Goal: Task Accomplishment & Management: Use online tool/utility

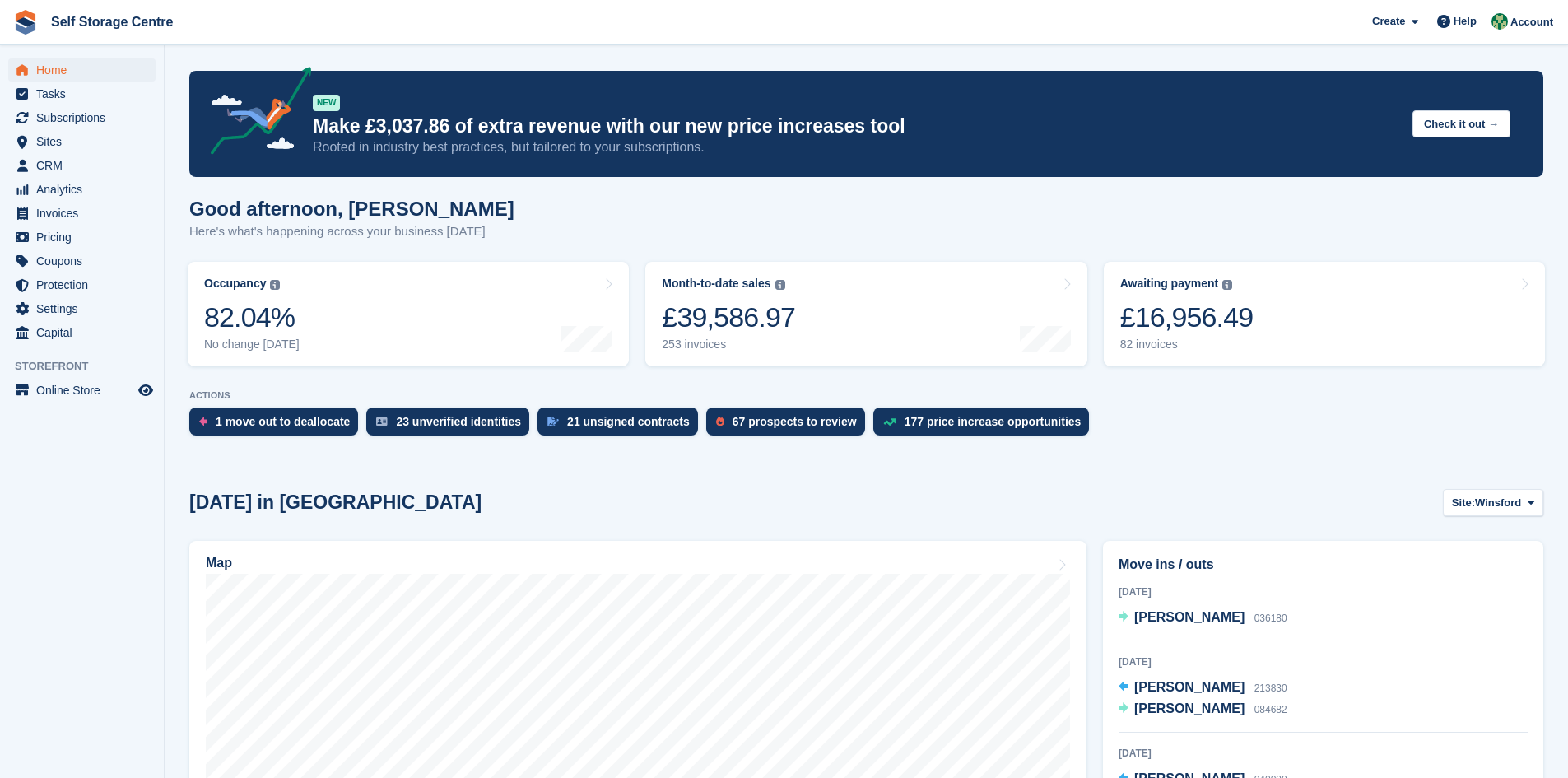
scroll to position [164, 0]
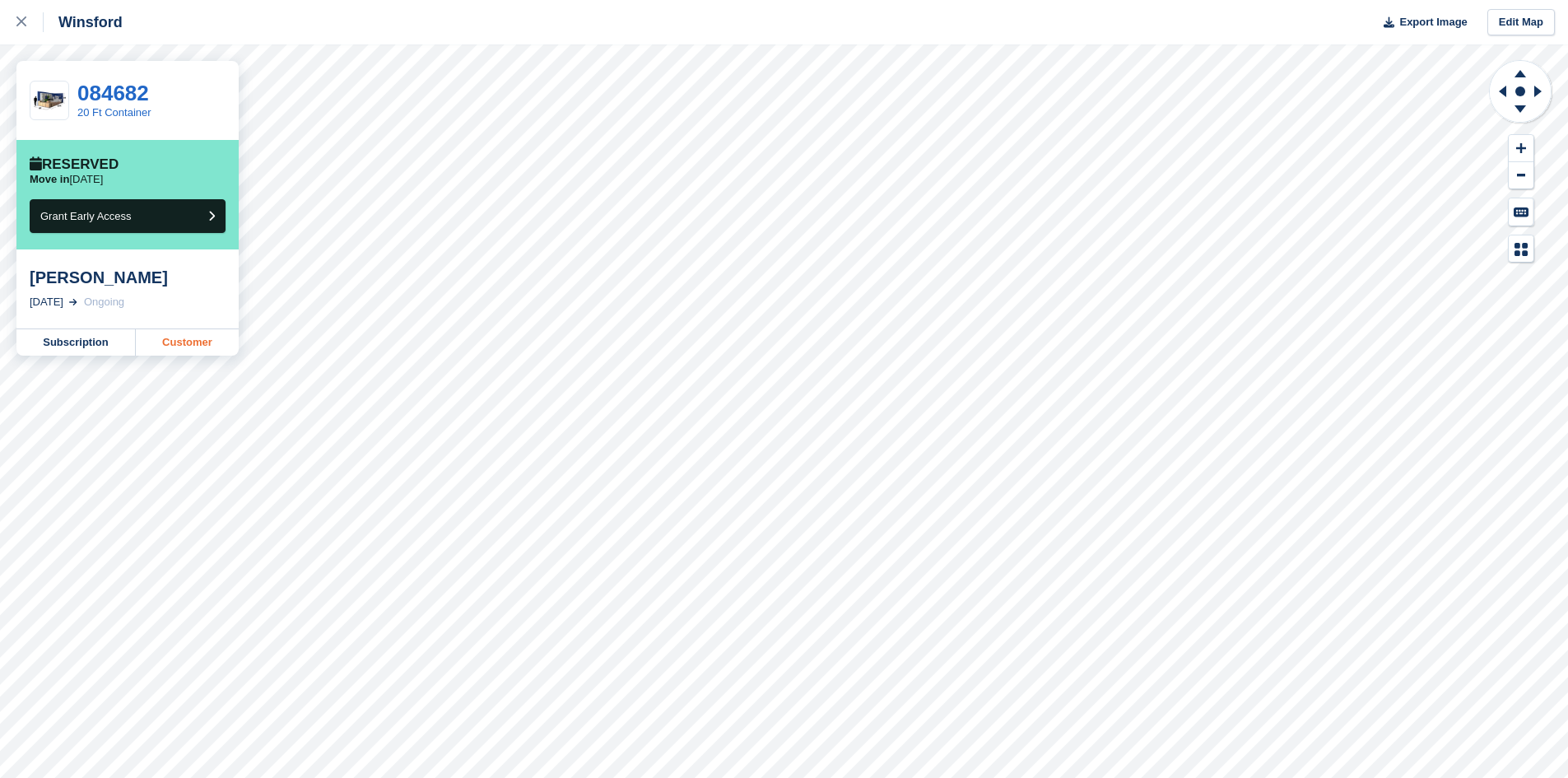
click at [176, 342] on link "Customer" at bounding box center [186, 342] width 103 height 26
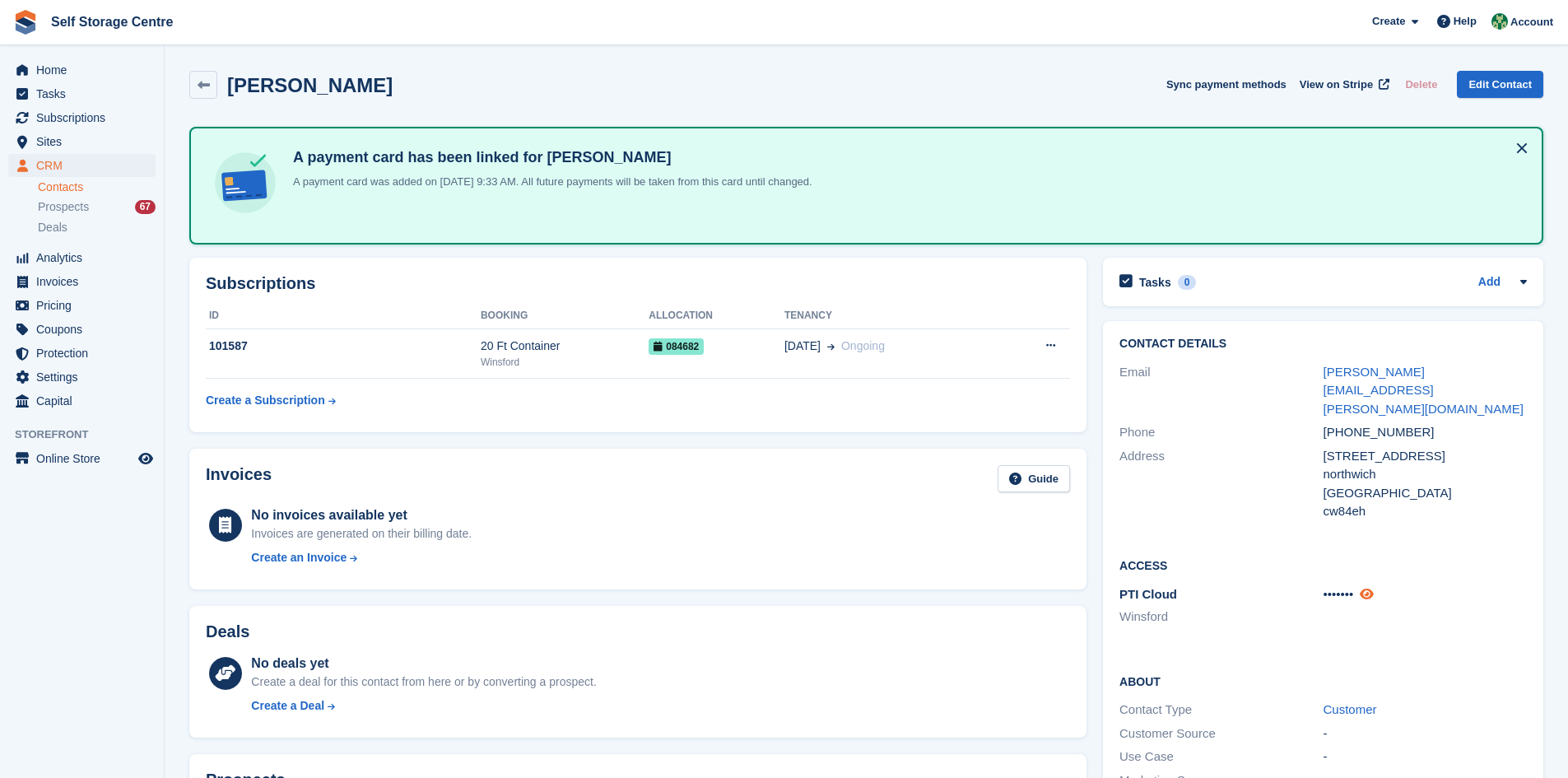
click at [1372, 588] on icon at bounding box center [1366, 593] width 14 height 12
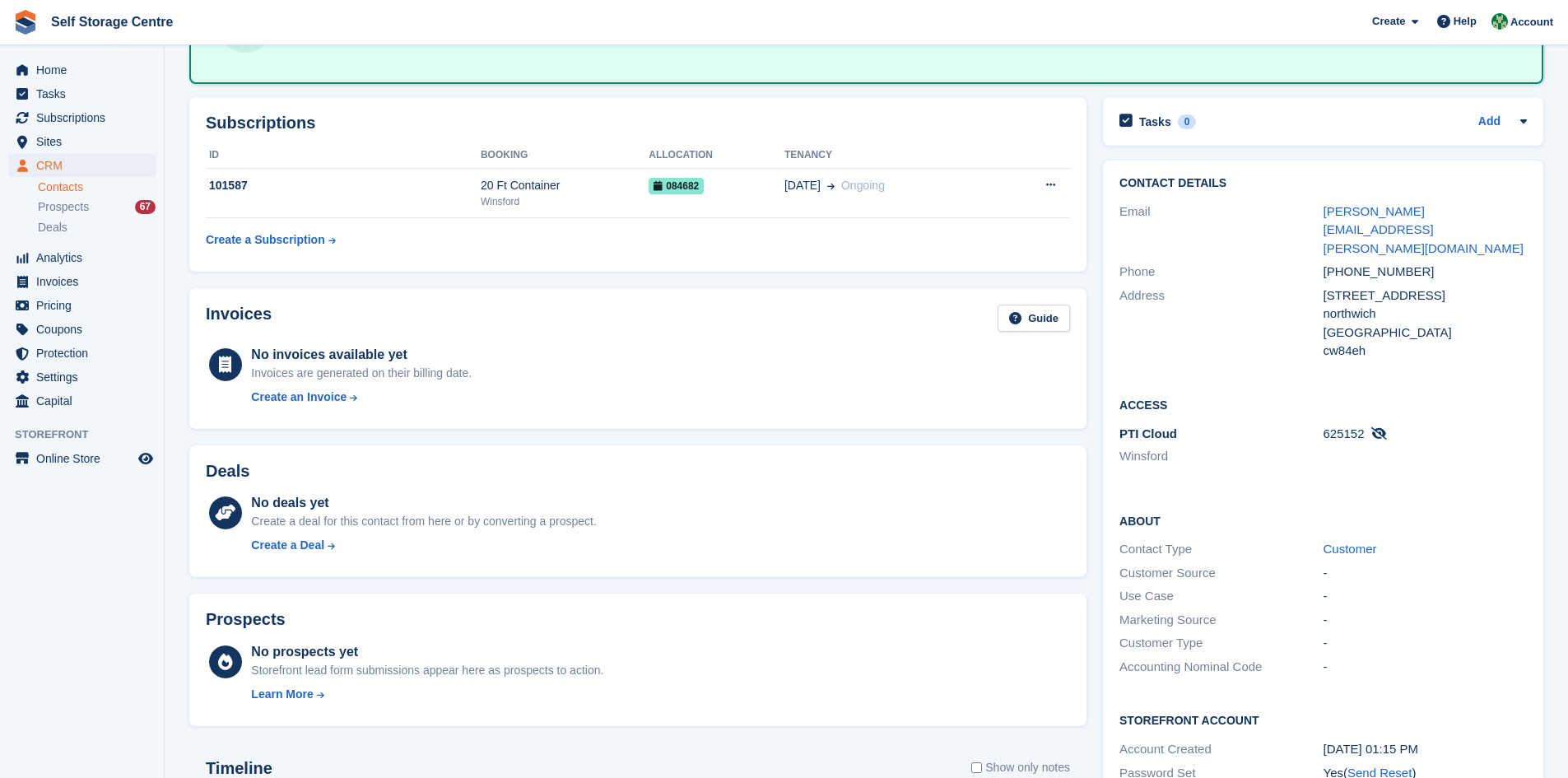
scroll to position [164, 0]
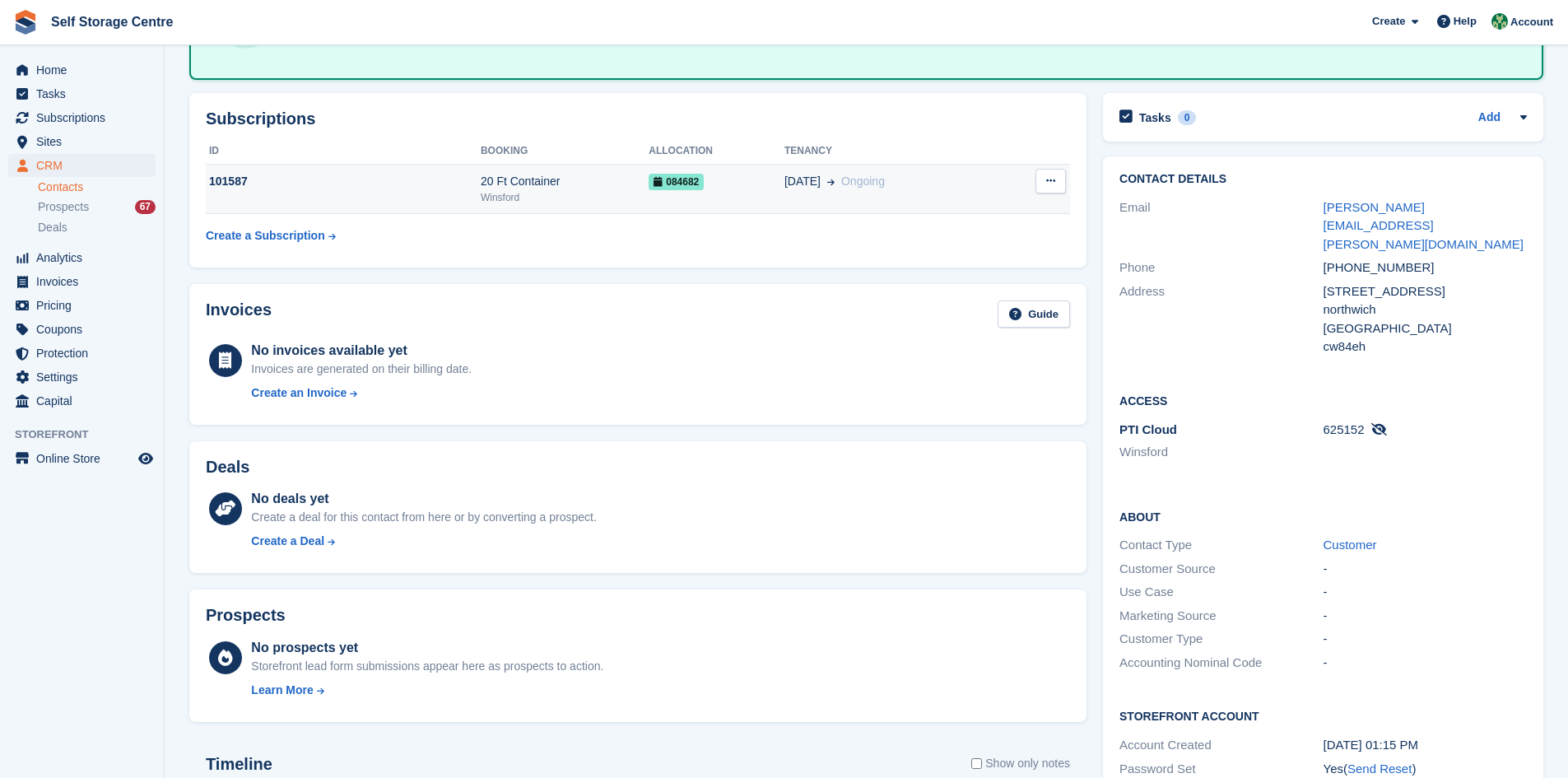
click at [705, 184] on div "084682" at bounding box center [716, 181] width 135 height 18
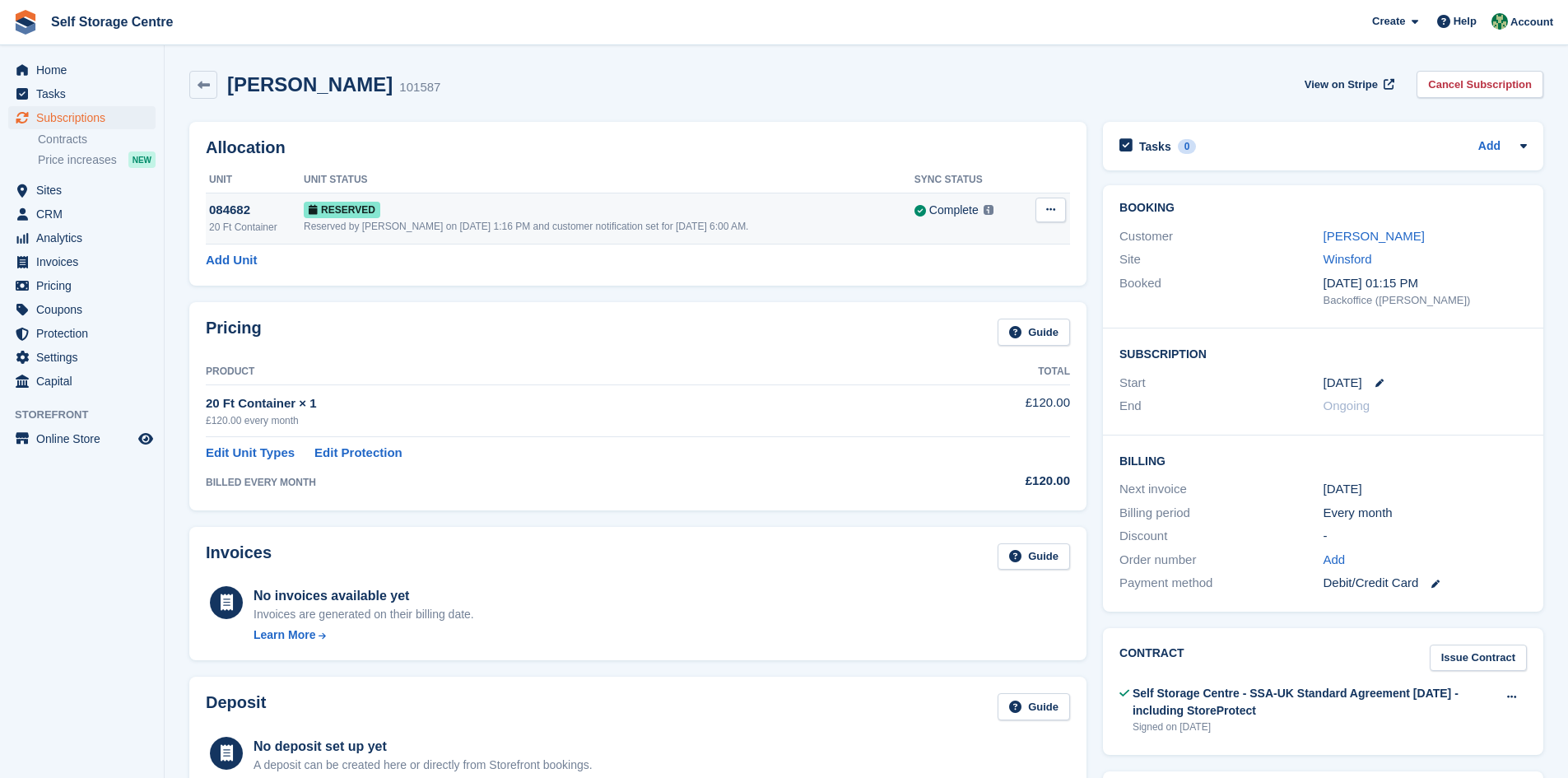
click at [248, 216] on div "084682" at bounding box center [256, 210] width 95 height 19
click at [1055, 213] on icon at bounding box center [1051, 210] width 9 height 11
click at [978, 245] on p "Grant Early Access" at bounding box center [987, 241] width 143 height 21
